Goal: Share content: Share content

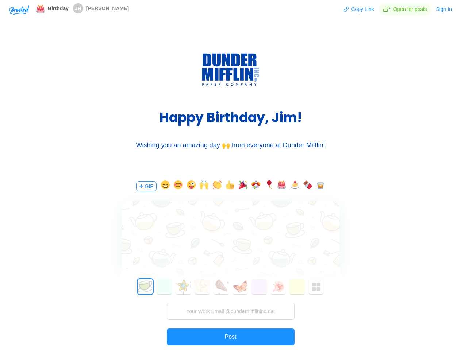
click at [230, 175] on div "GIF 0 1 2 3 4 5 6 7 8 9 10 11 12 13 14 15 16 17 18 19 20 21 22 23 24 25 26 27 2…" at bounding box center [230, 276] width 219 height 209
click at [19, 9] on img "button" at bounding box center [19, 10] width 20 height 10
click at [360, 9] on button "Copy Link" at bounding box center [358, 9] width 31 height 12
click at [444, 9] on button "Sign In" at bounding box center [443, 9] width 17 height 12
click at [146, 187] on body "Shadow: (click to exit) Birthday JH Jim Halpert Copy Link Open for posts Sign I…" at bounding box center [230, 175] width 461 height 350
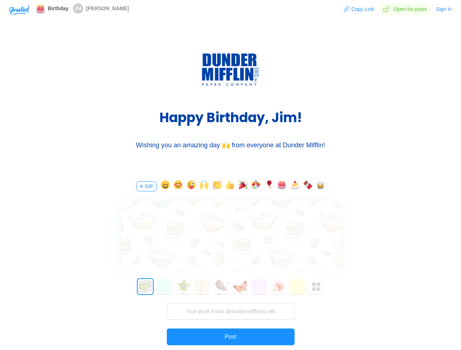
click at [164, 187] on body "Shadow: (click to exit) Birthday JH Jim Halpert Copy Link Open for posts Sign I…" at bounding box center [230, 175] width 461 height 350
click at [177, 187] on body "Shadow: (click to exit) Birthday JH Jim Halpert Copy Link Open for posts Sign I…" at bounding box center [230, 175] width 461 height 350
click at [190, 187] on body "Shadow: (click to exit) Birthday JH Jim Halpert Copy Link Open for posts Sign I…" at bounding box center [230, 175] width 461 height 350
click at [203, 187] on body "Shadow: (click to exit) Birthday JH Jim Halpert Copy Link Open for posts Sign I…" at bounding box center [230, 175] width 461 height 350
click at [216, 187] on body "Shadow: (click to exit) Birthday JH Jim Halpert Copy Link Open for posts Sign I…" at bounding box center [230, 175] width 461 height 350
